Goal: Information Seeking & Learning: Learn about a topic

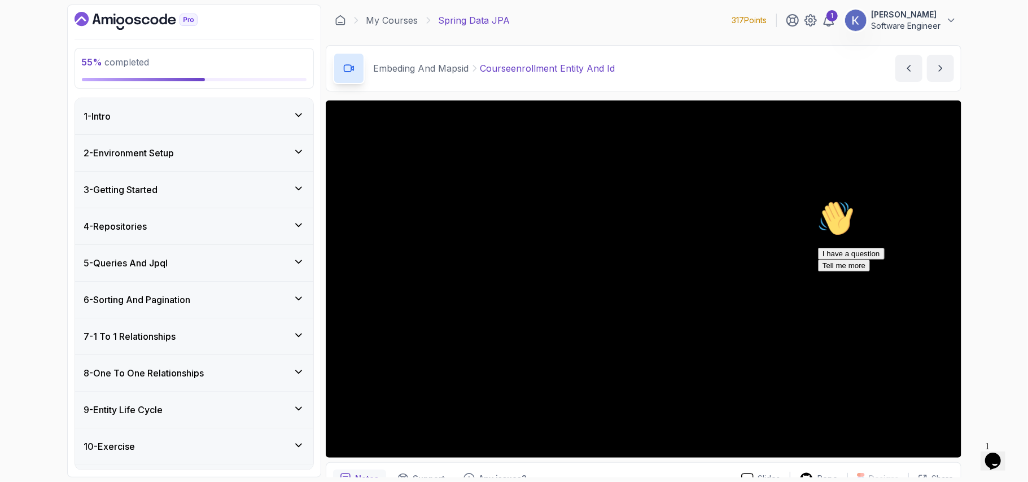
scroll to position [464, 0]
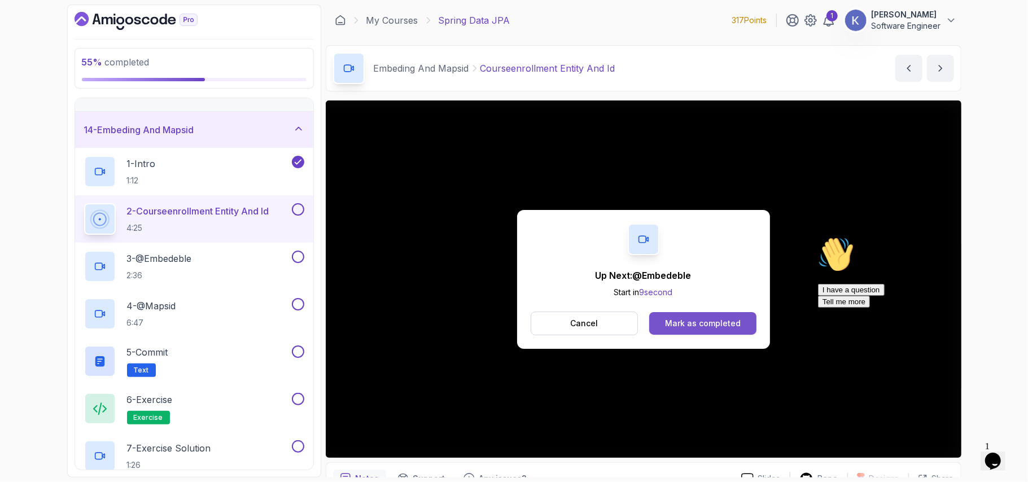
click at [691, 321] on div "Mark as completed" at bounding box center [703, 323] width 76 height 11
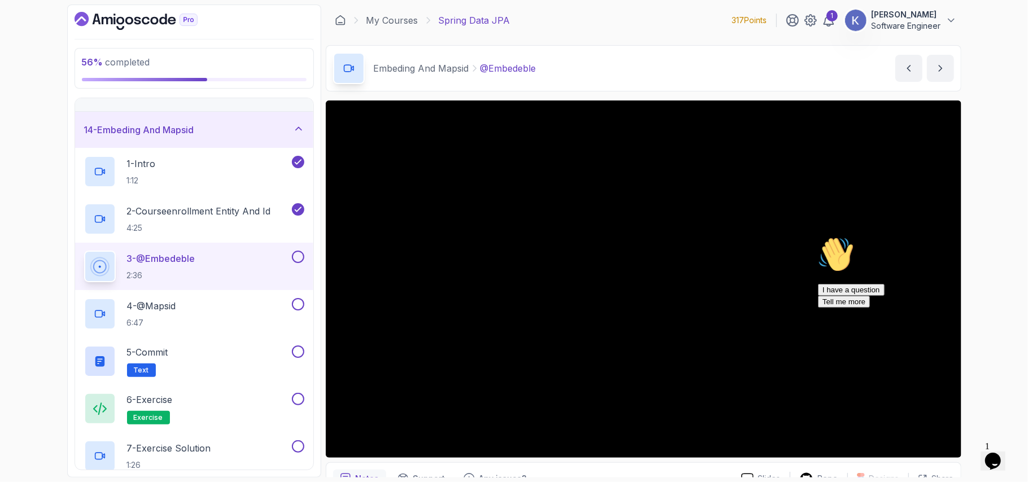
click at [818, 236] on icon "Chat attention grabber" at bounding box center [818, 236] width 0 height 0
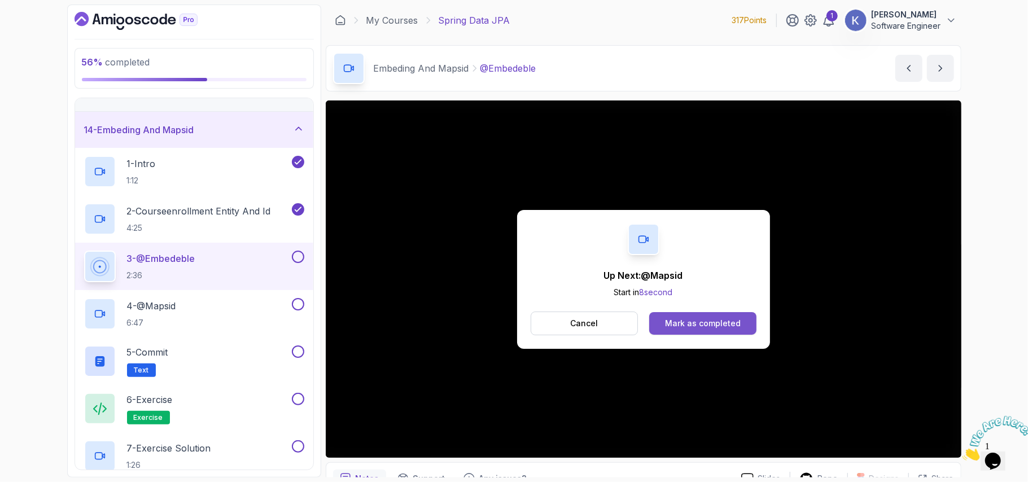
click at [742, 326] on button "Mark as completed" at bounding box center [702, 323] width 107 height 23
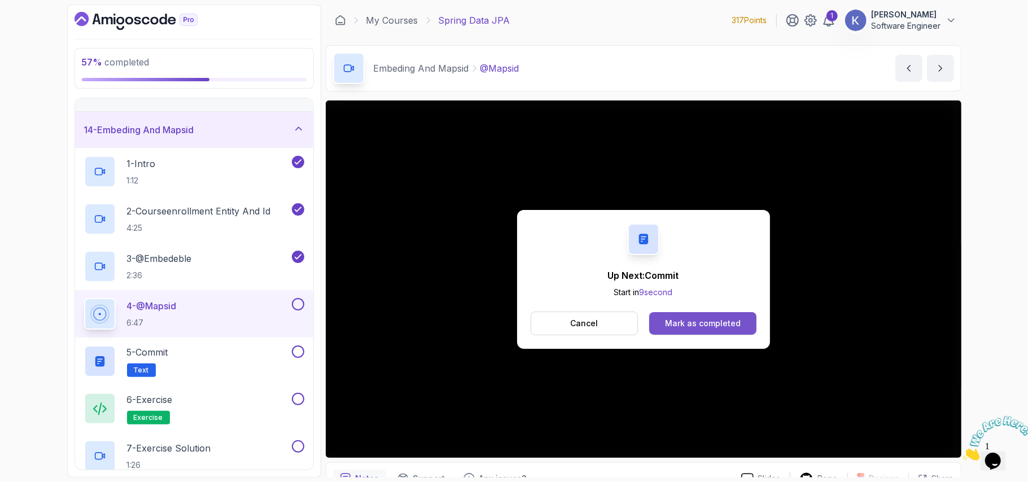
click at [726, 329] on div "Mark as completed" at bounding box center [703, 323] width 76 height 11
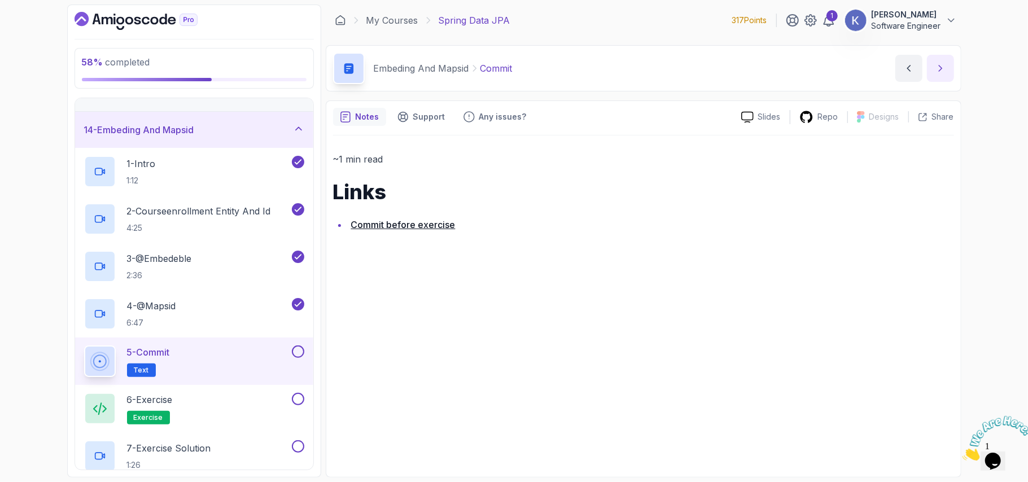
click at [937, 72] on icon "next content" at bounding box center [940, 68] width 11 height 11
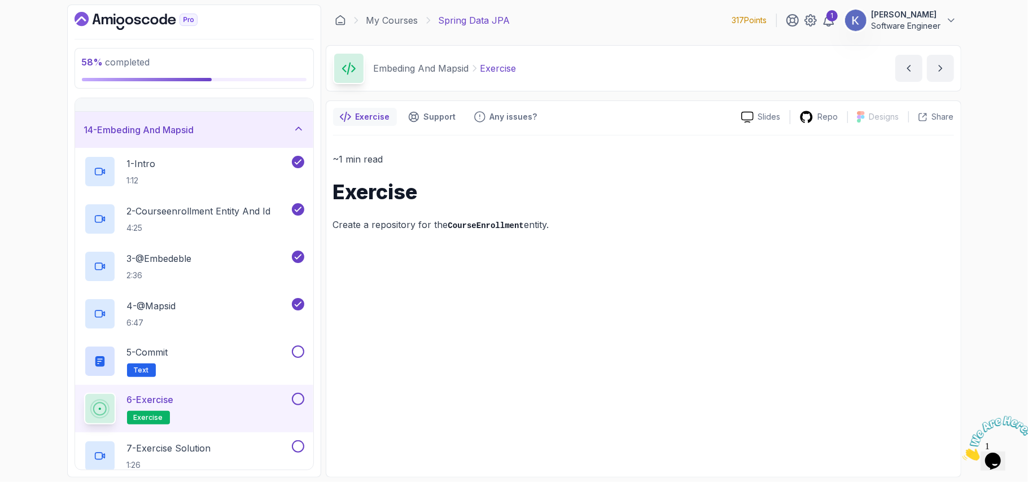
click at [486, 217] on p "Create a repository for the CourseEnrollment entity." at bounding box center [643, 225] width 621 height 16
click at [940, 68] on icon "next content" at bounding box center [940, 68] width 11 height 11
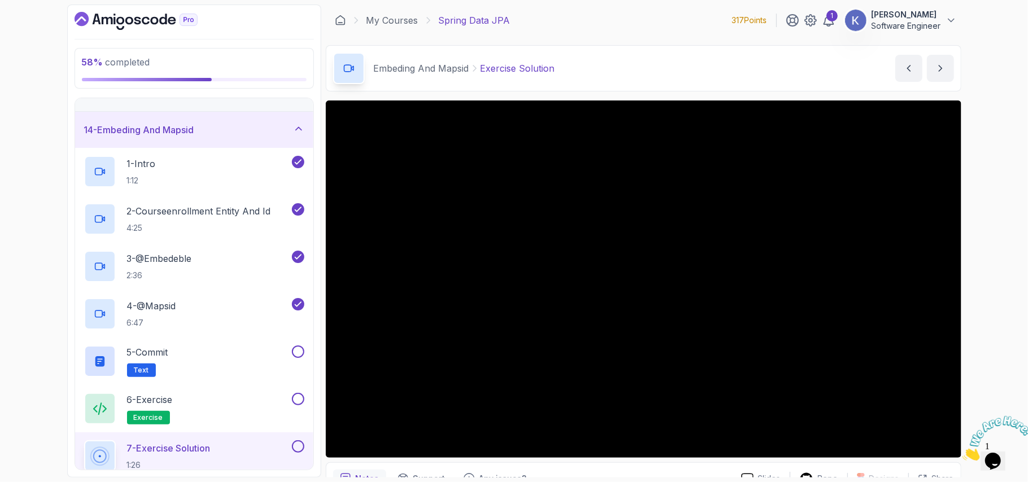
click at [80, 446] on div "7 - Exercise Solution 1:26" at bounding box center [194, 456] width 238 height 47
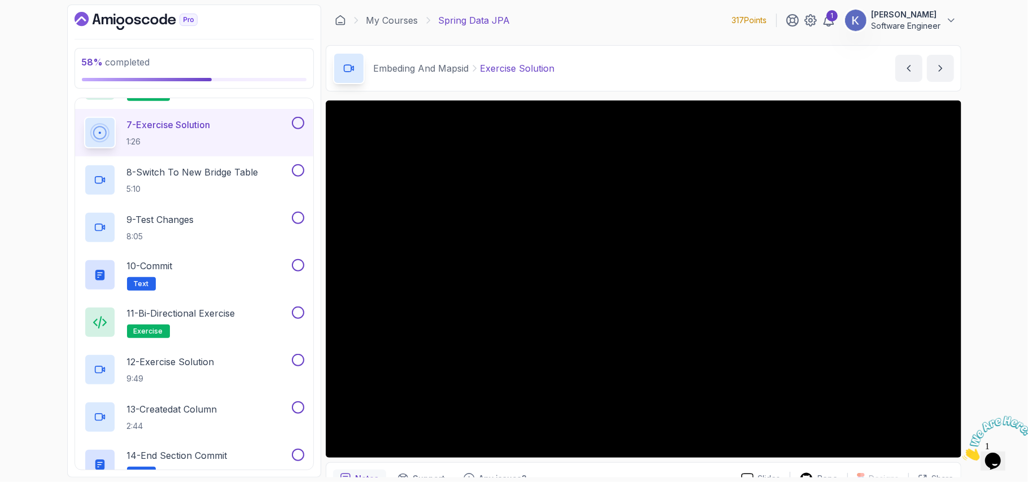
click at [80, 146] on div "7 - Exercise Solution 1:26" at bounding box center [194, 132] width 238 height 47
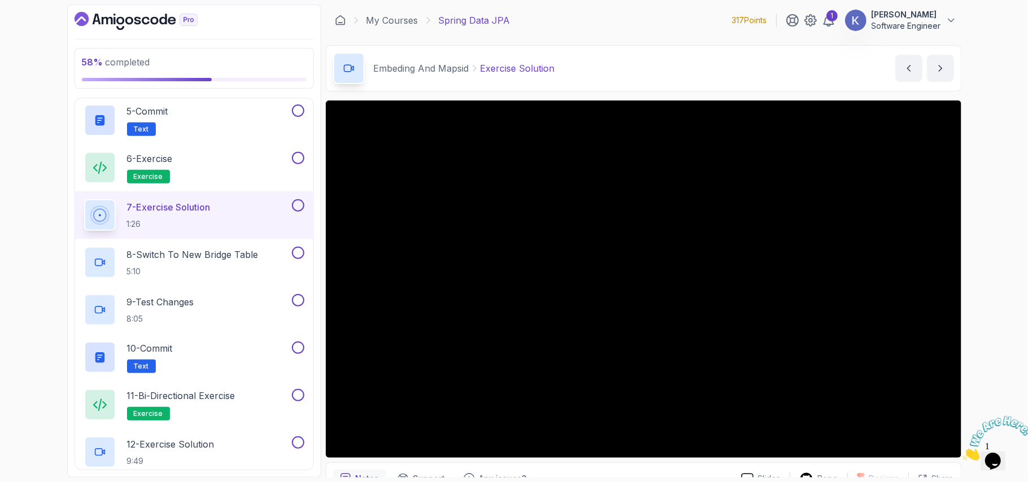
scroll to position [727, 0]
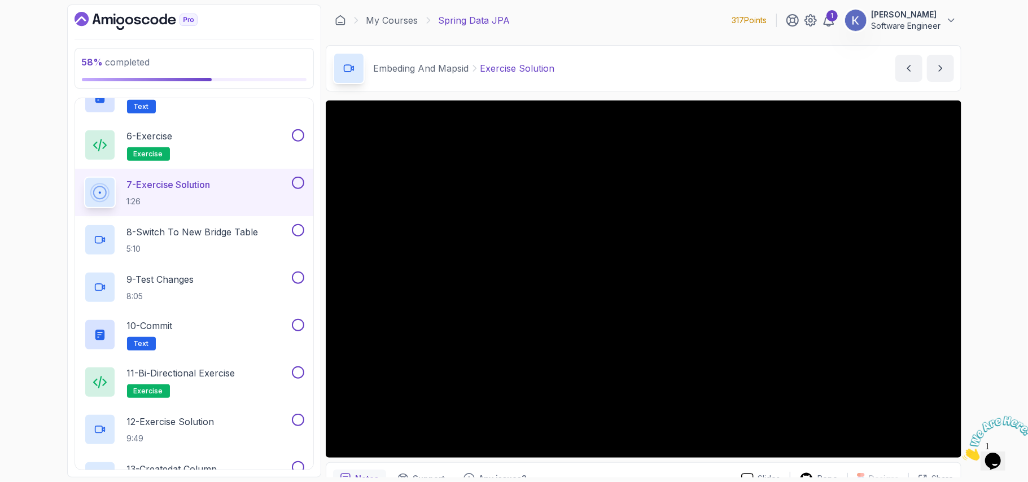
click at [80, 195] on div "7 - Exercise Solution 1:26" at bounding box center [194, 192] width 238 height 47
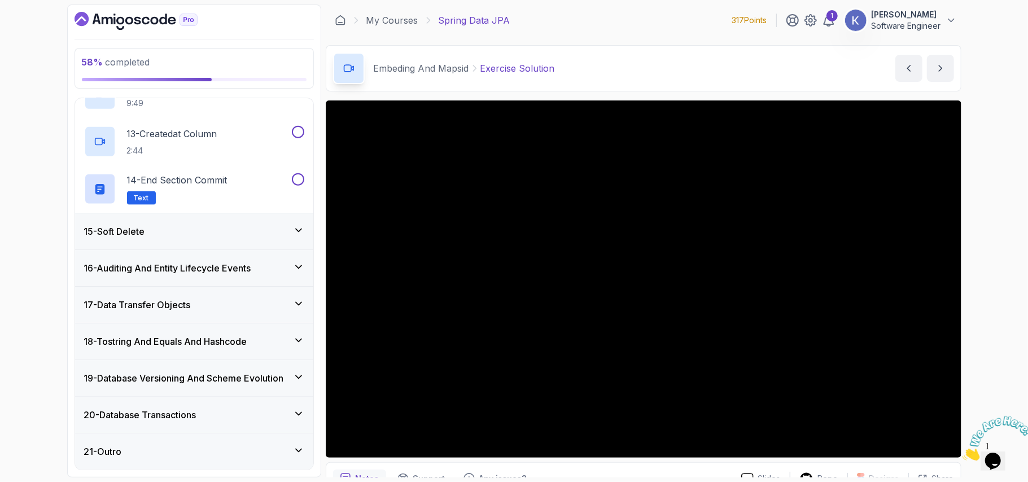
scroll to position [1067, 0]
click at [152, 231] on div "15 - Soft Delete" at bounding box center [194, 232] width 220 height 14
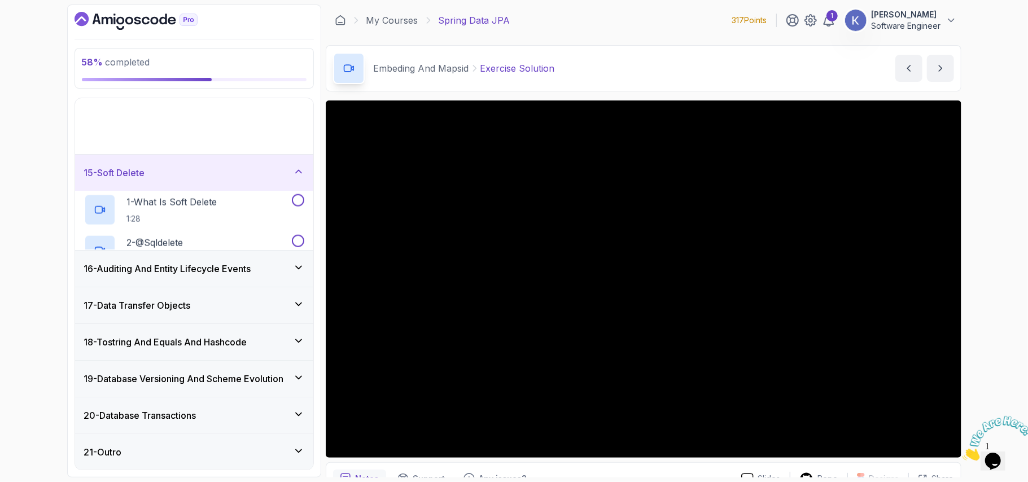
scroll to position [403, 0]
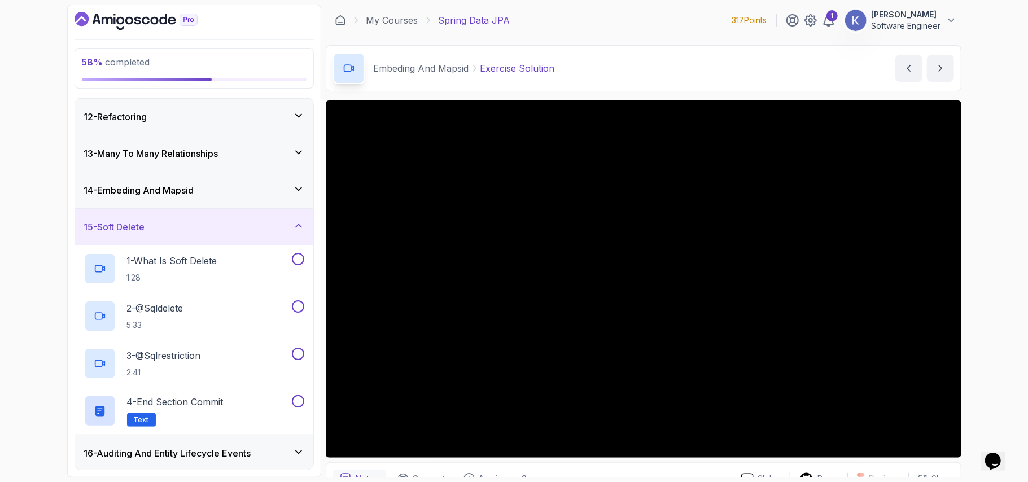
click at [229, 197] on div "14 - Embeding And Mapsid" at bounding box center [194, 191] width 220 height 14
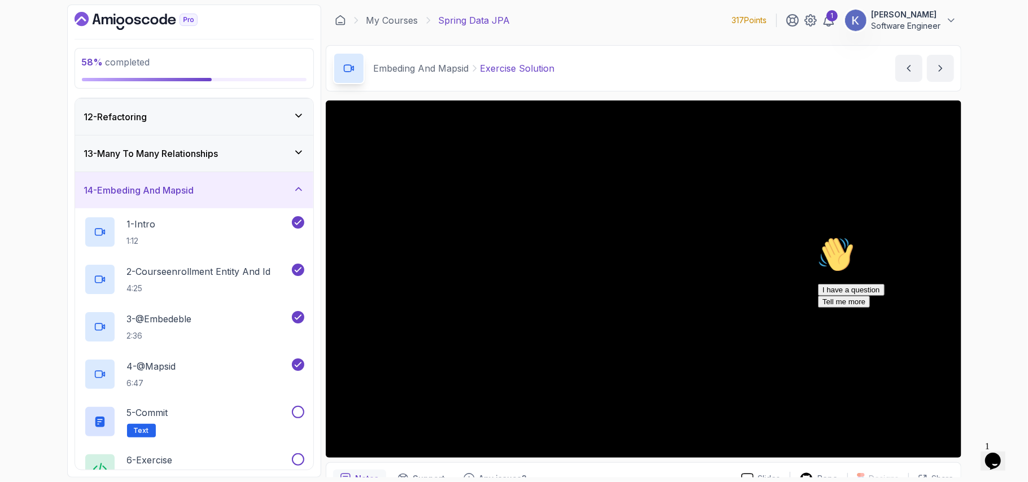
click at [229, 197] on div "14 - Embeding And Mapsid" at bounding box center [194, 191] width 220 height 14
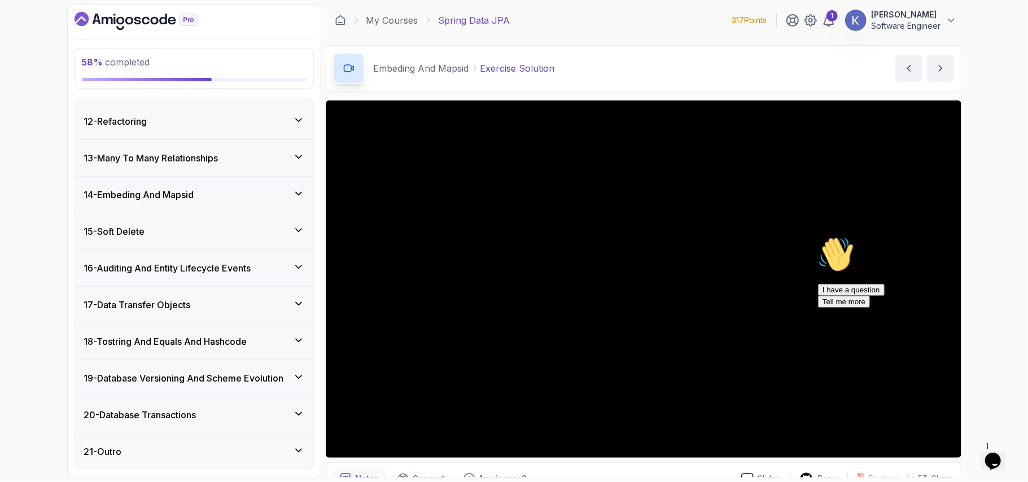
click at [200, 313] on div "17 - Data Transfer Objects" at bounding box center [194, 305] width 238 height 36
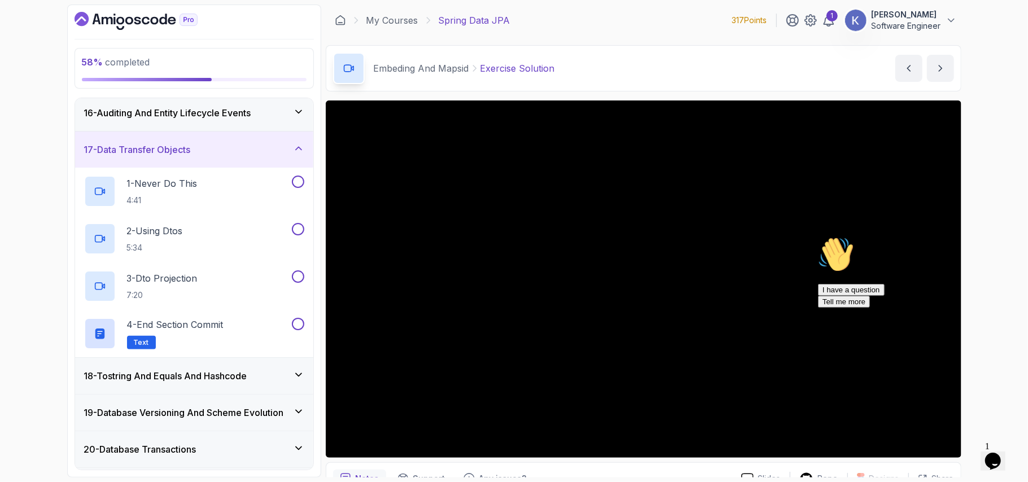
scroll to position [593, 0]
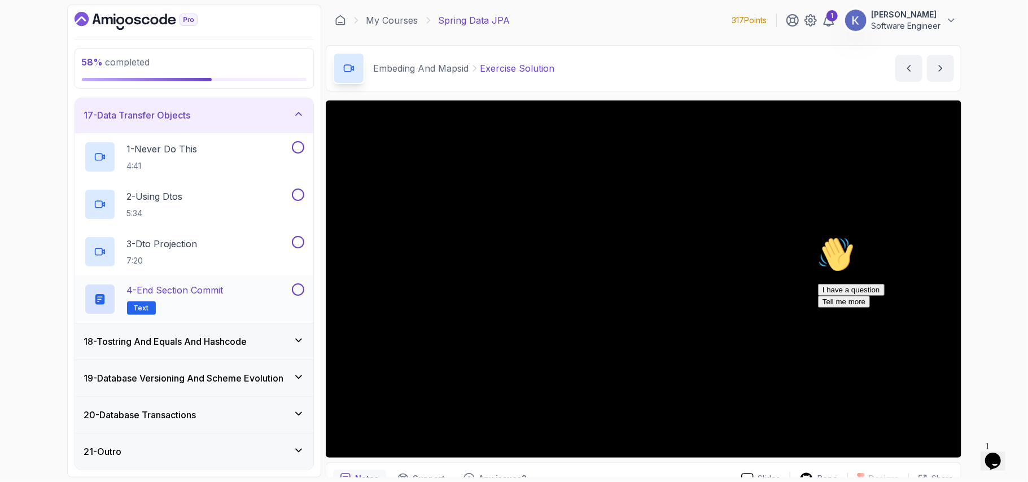
click at [195, 320] on div "4 - End Section Commit Text" at bounding box center [194, 299] width 238 height 47
click at [188, 346] on h3 "18 - Tostring And Equals And Hashcode" at bounding box center [165, 342] width 163 height 14
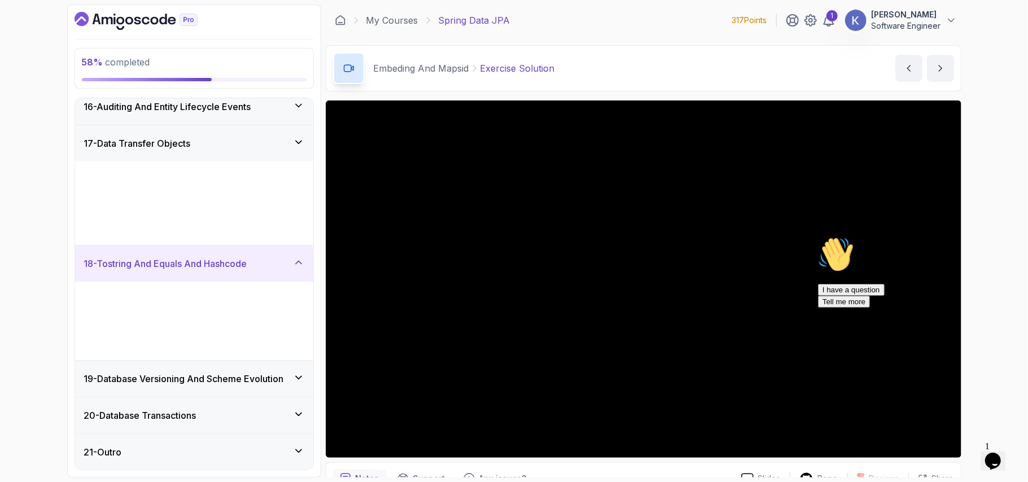
scroll to position [546, 0]
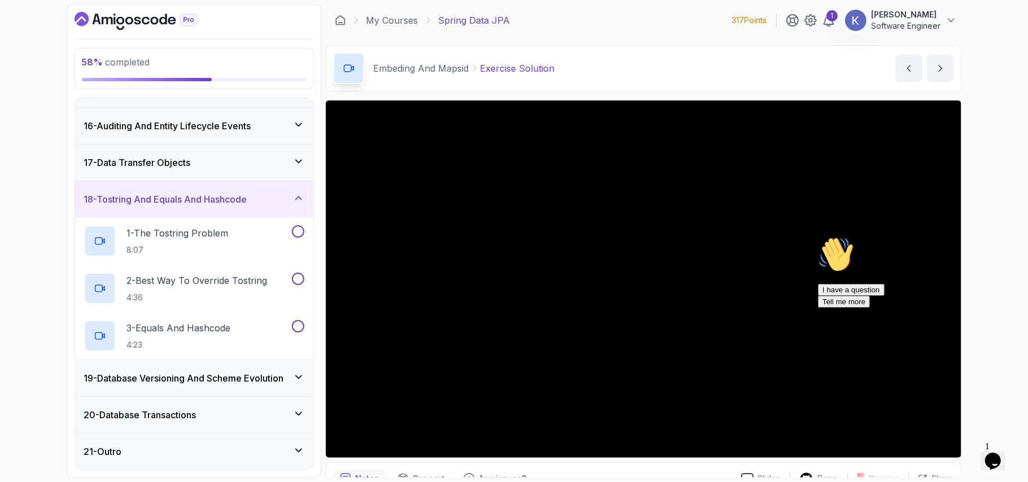
click at [206, 369] on div "19 - Database Versioning And Scheme Evolution" at bounding box center [194, 378] width 238 height 36
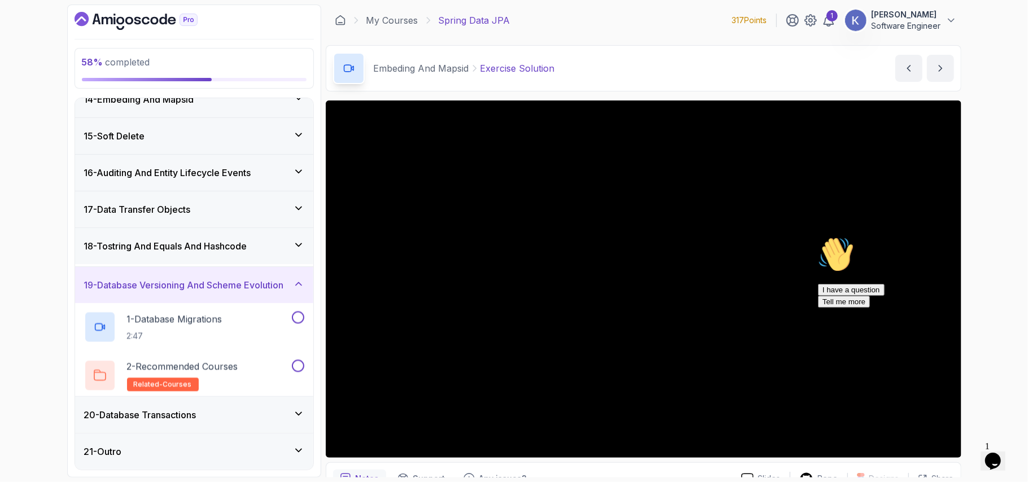
scroll to position [498, 0]
click at [939, 73] on icon "next content" at bounding box center [940, 68] width 11 height 11
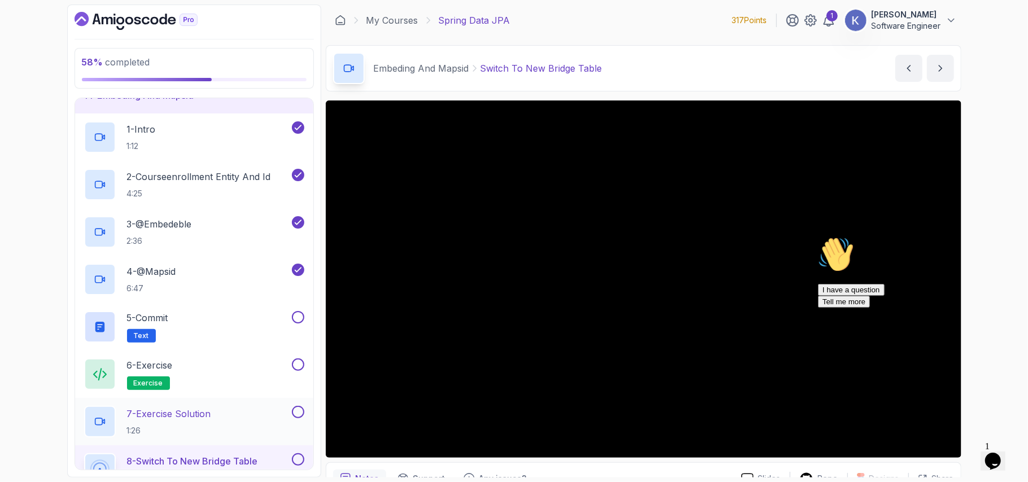
click at [80, 422] on div "7 - Exercise Solution 1:26" at bounding box center [194, 421] width 238 height 47
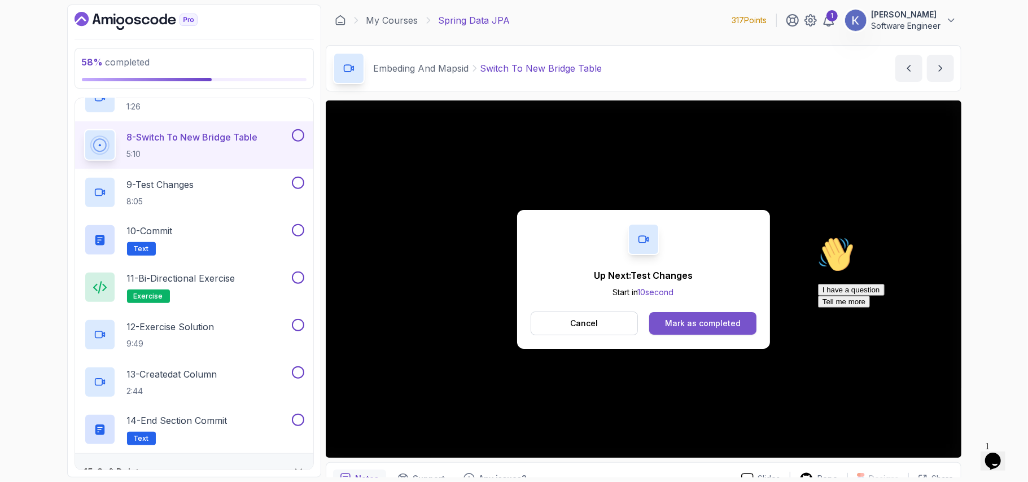
click at [723, 312] on button "Mark as completed" at bounding box center [702, 323] width 107 height 23
